Goal: Information Seeking & Learning: Find specific fact

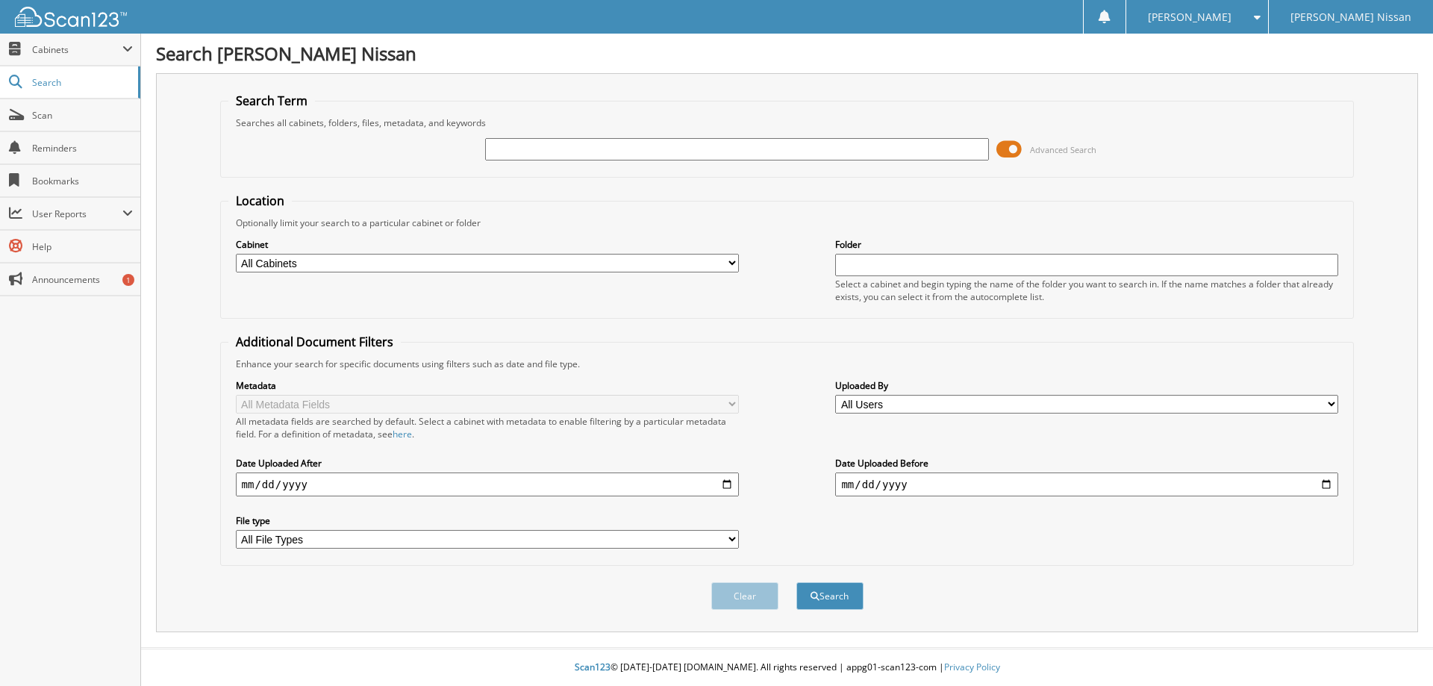
drag, startPoint x: 494, startPoint y: 148, endPoint x: 483, endPoint y: 148, distance: 11.2
click at [494, 148] on input "text" at bounding box center [736, 149] width 503 height 22
type input "MOSER"
click at [796, 582] on button "Search" at bounding box center [829, 596] width 67 height 28
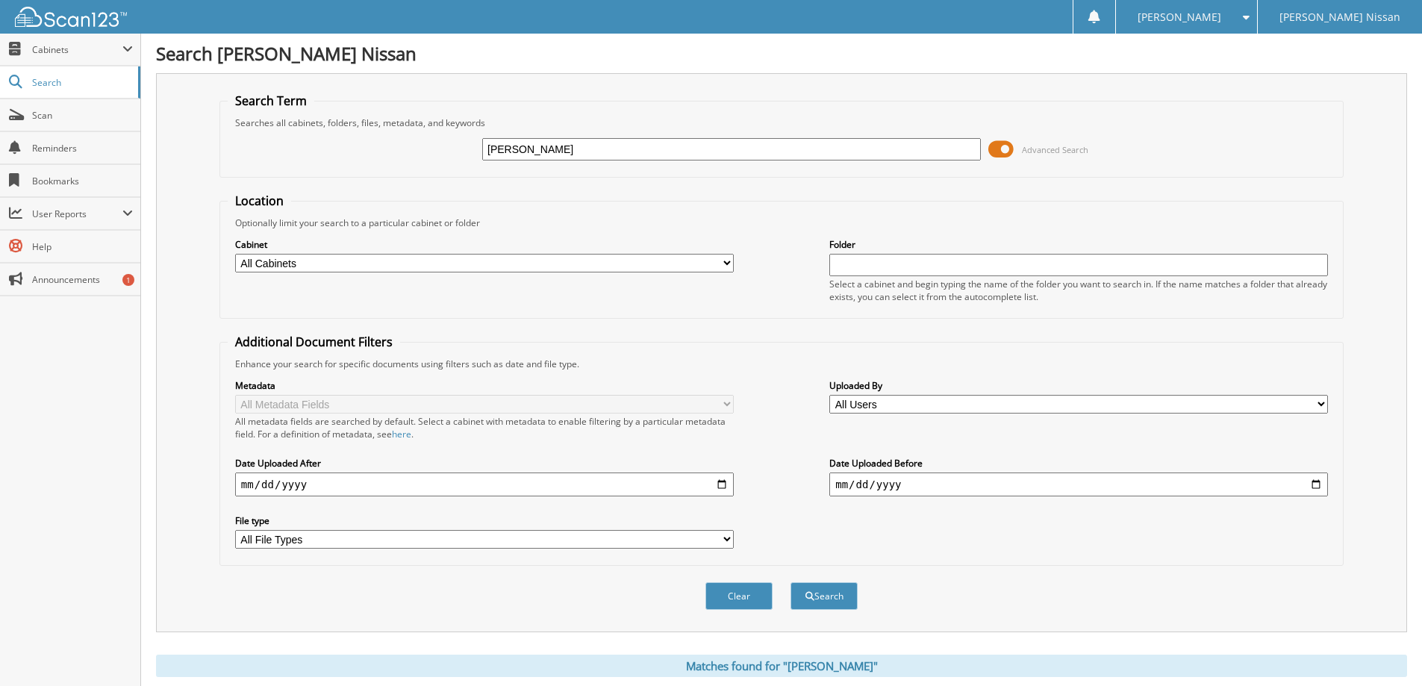
drag, startPoint x: 551, startPoint y: 149, endPoint x: 410, endPoint y: 146, distance: 141.1
click at [417, 146] on div "[PERSON_NAME] Advanced Search" at bounding box center [782, 149] width 1108 height 40
type input "[PERSON_NAME]"
click at [791, 582] on button "Search" at bounding box center [824, 596] width 67 height 28
click at [725, 258] on select "All Cabinets ACCOUNTS PAYABLE CAR DEALS PARTS INVOICES SERVICE RO Needs Filing" at bounding box center [484, 263] width 499 height 19
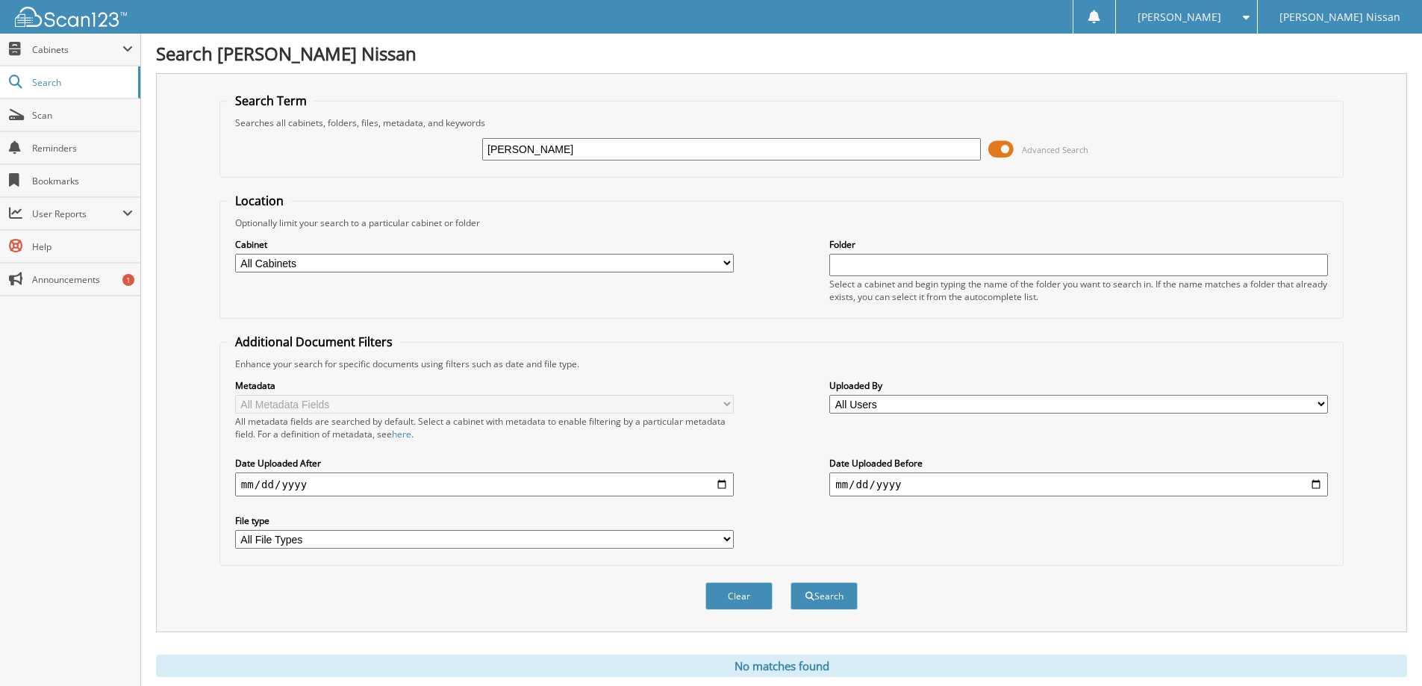
select select "26158"
click at [235, 254] on select "All Cabinets ACCOUNTS PAYABLE CAR DEALS PARTS INVOICES SERVICE RO Needs Filing" at bounding box center [484, 263] width 499 height 19
click at [825, 595] on button "Search" at bounding box center [824, 596] width 67 height 28
click at [1117, 454] on div "Metadata All Metadata Fields Name VIN Date Model Deal # All metadata fields are…" at bounding box center [782, 463] width 1108 height 187
